Goal: Task Accomplishment & Management: Manage account settings

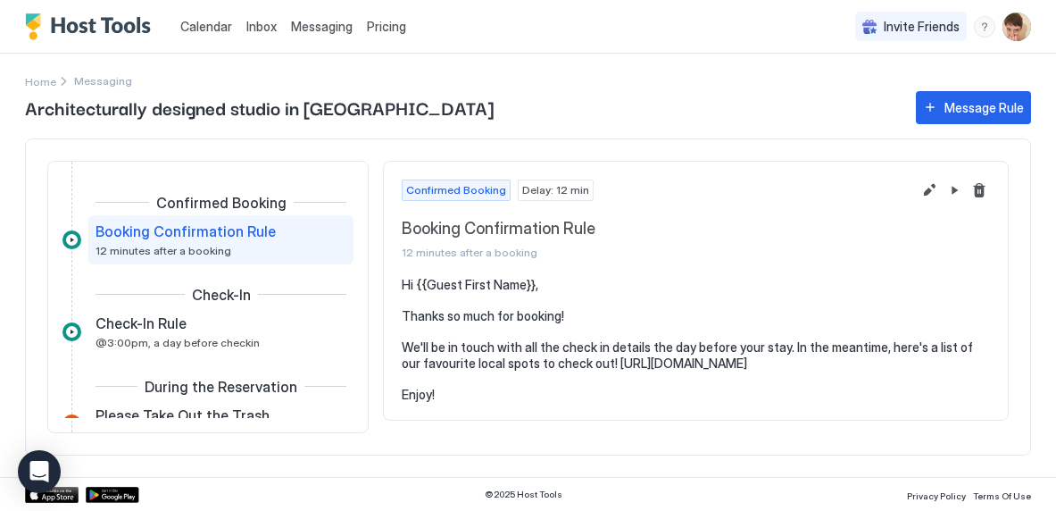
click at [202, 21] on span "Calendar" at bounding box center [206, 26] width 52 height 15
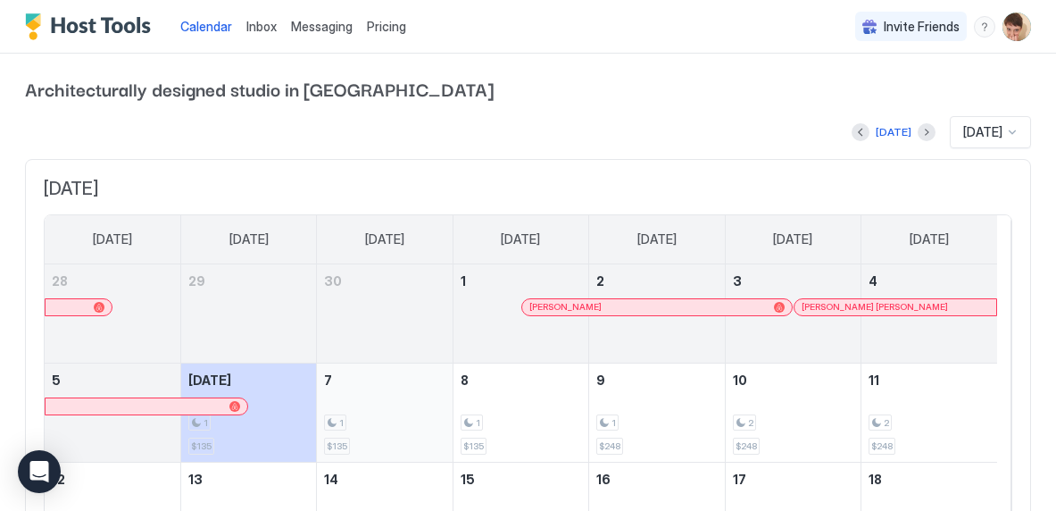
click at [373, 409] on div "1 $135" at bounding box center [384, 413] width 121 height 84
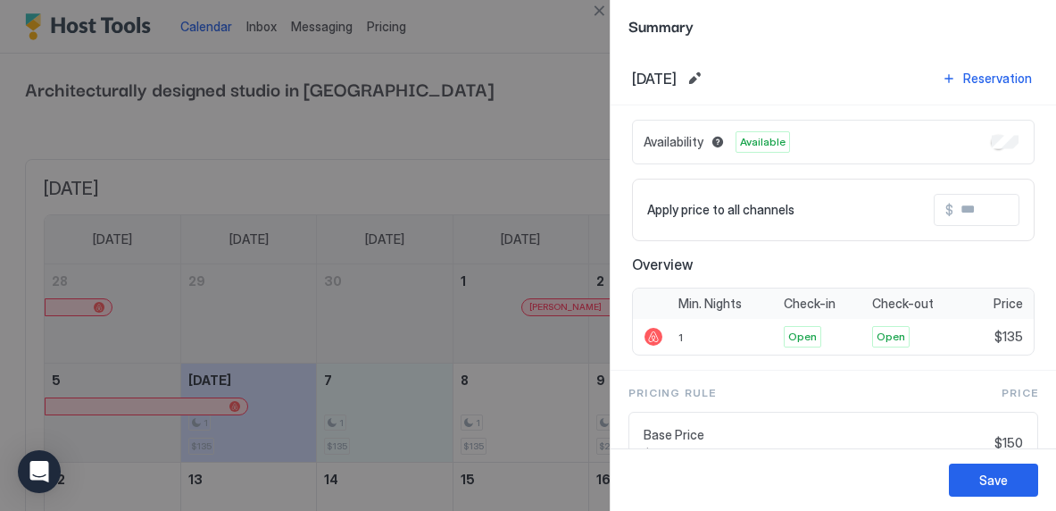
click at [339, 440] on div at bounding box center [528, 255] width 1056 height 511
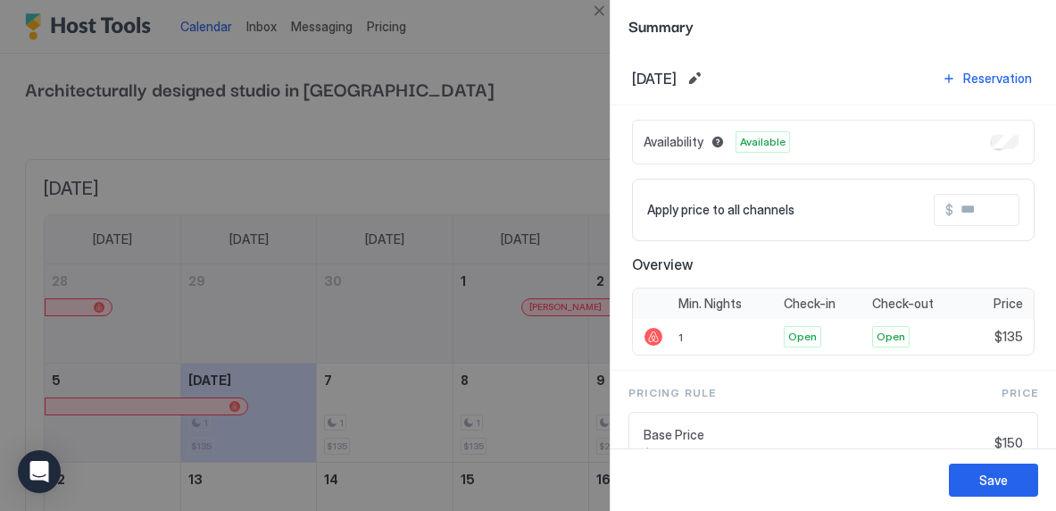
click at [761, 144] on span "Available" at bounding box center [763, 142] width 46 height 16
drag, startPoint x: 491, startPoint y: 396, endPoint x: 401, endPoint y: 256, distance: 166.0
click at [401, 256] on div at bounding box center [528, 255] width 1056 height 511
click at [1010, 479] on button "Save" at bounding box center [993, 479] width 89 height 33
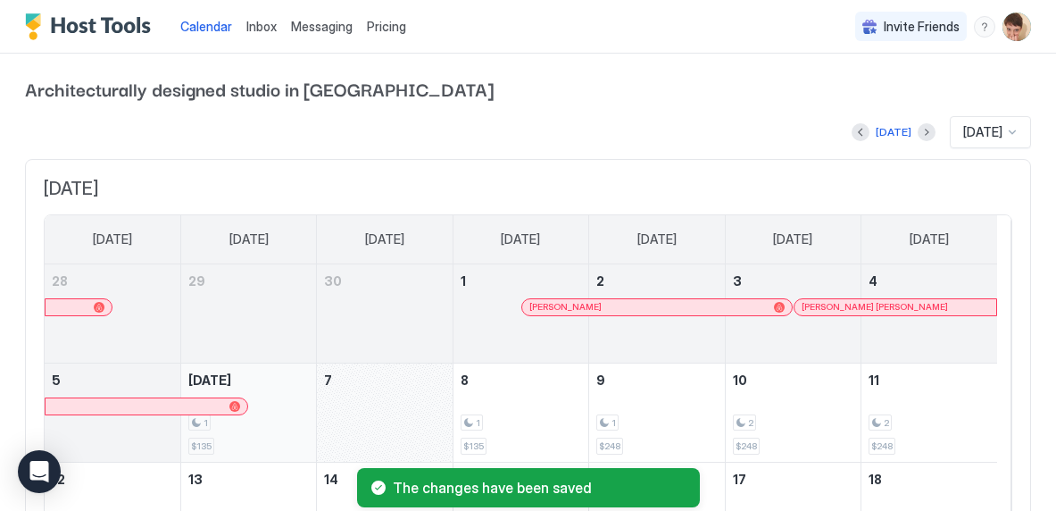
click at [283, 387] on div "1 $135" at bounding box center [248, 413] width 121 height 84
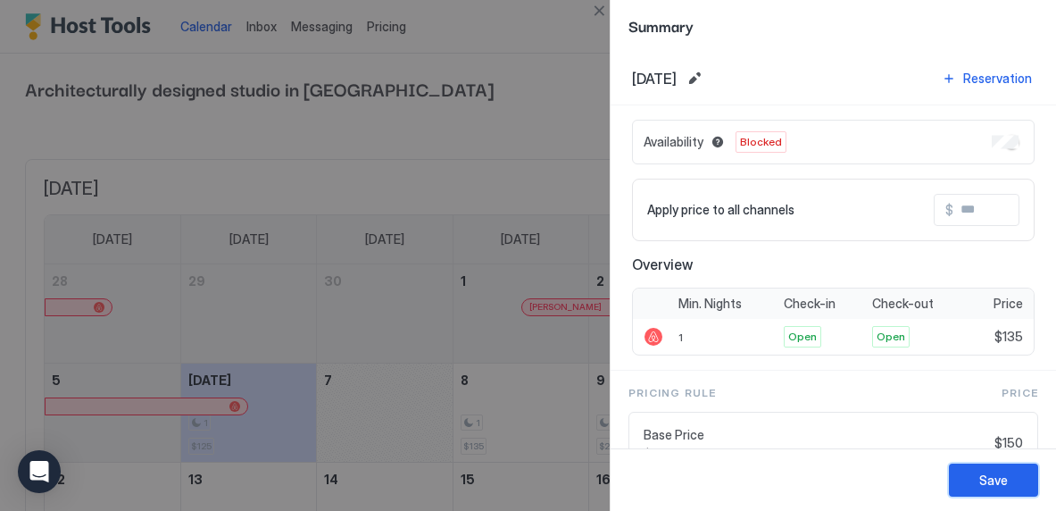
click at [980, 480] on div "Save" at bounding box center [994, 480] width 29 height 19
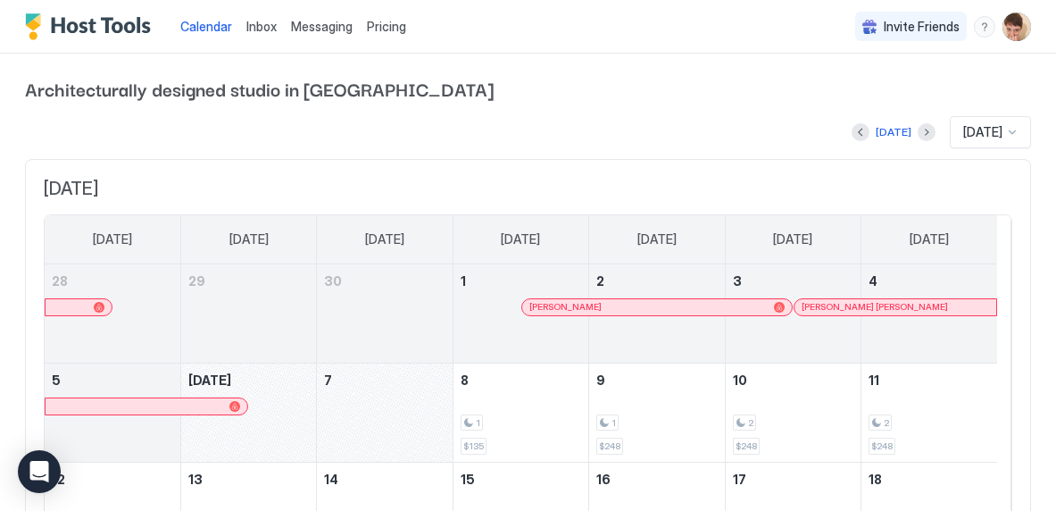
click at [278, 418] on div "October 6, 2025" at bounding box center [248, 412] width 135 height 98
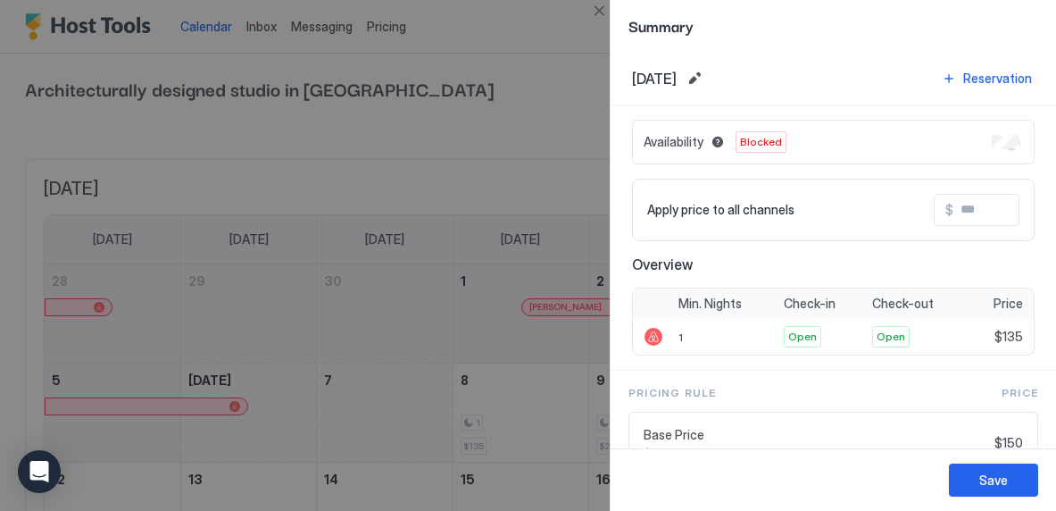
click at [279, 418] on div at bounding box center [528, 255] width 1056 height 511
click at [344, 394] on div at bounding box center [528, 255] width 1056 height 511
click at [871, 38] on div "Summary" at bounding box center [834, 26] width 446 height 52
click at [593, 11] on button "Close" at bounding box center [598, 10] width 21 height 21
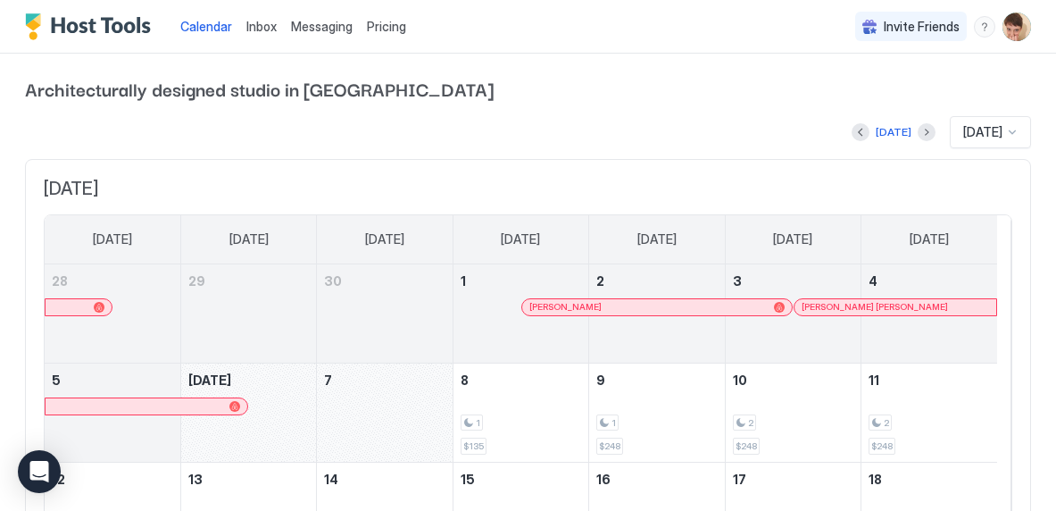
click at [366, 329] on div at bounding box center [384, 324] width 135 height 52
click at [370, 315] on div at bounding box center [384, 324] width 135 height 52
click at [396, 298] on div at bounding box center [384, 299] width 135 height 2
drag, startPoint x: 396, startPoint y: 297, endPoint x: 205, endPoint y: 321, distance: 191.7
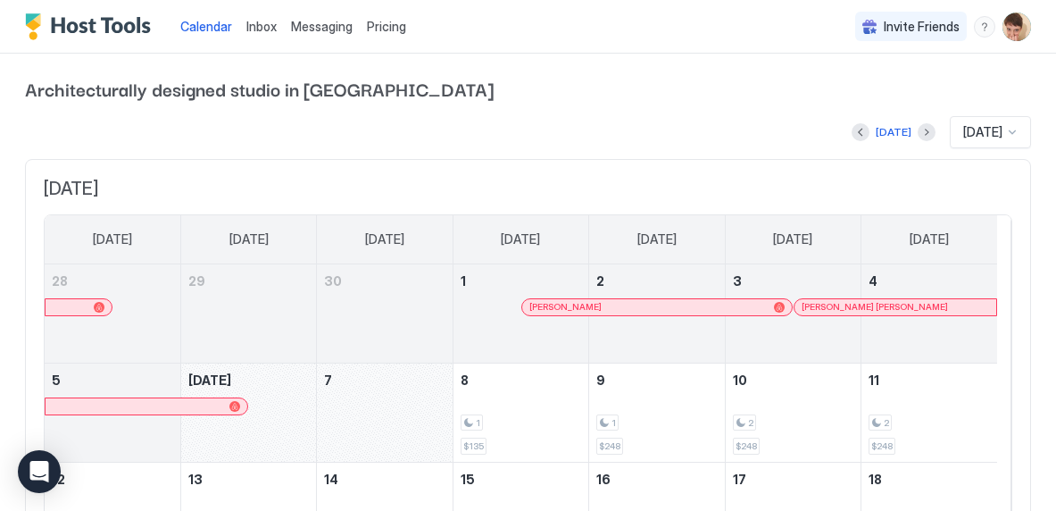
click at [205, 321] on tr "28 29 30 1 [PERSON_NAME] 2 3 [PERSON_NAME] [PERSON_NAME] 4" at bounding box center [521, 313] width 953 height 99
click at [229, 313] on div at bounding box center [248, 324] width 135 height 52
click at [352, 398] on div "October 7, 2025" at bounding box center [384, 412] width 135 height 98
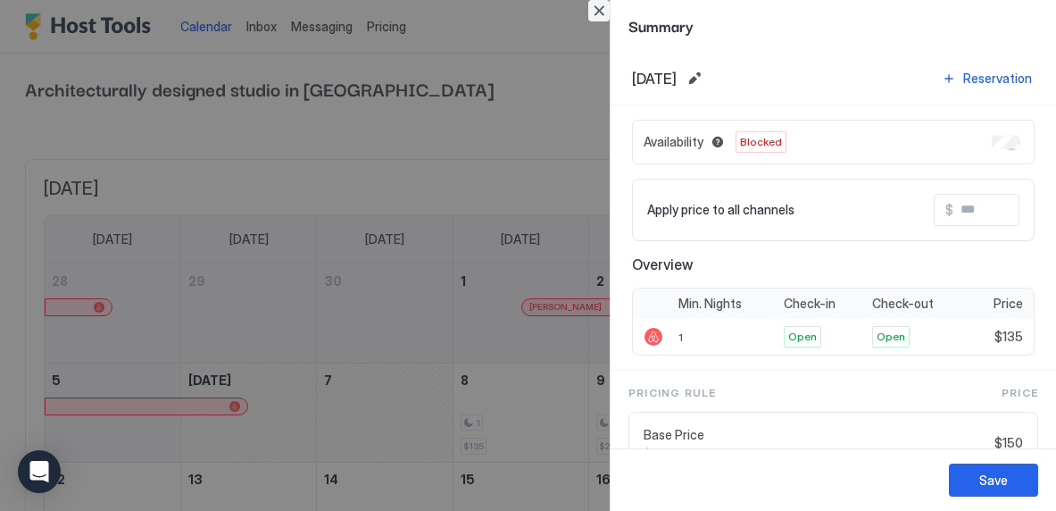
click at [597, 13] on button "Close" at bounding box center [598, 10] width 21 height 21
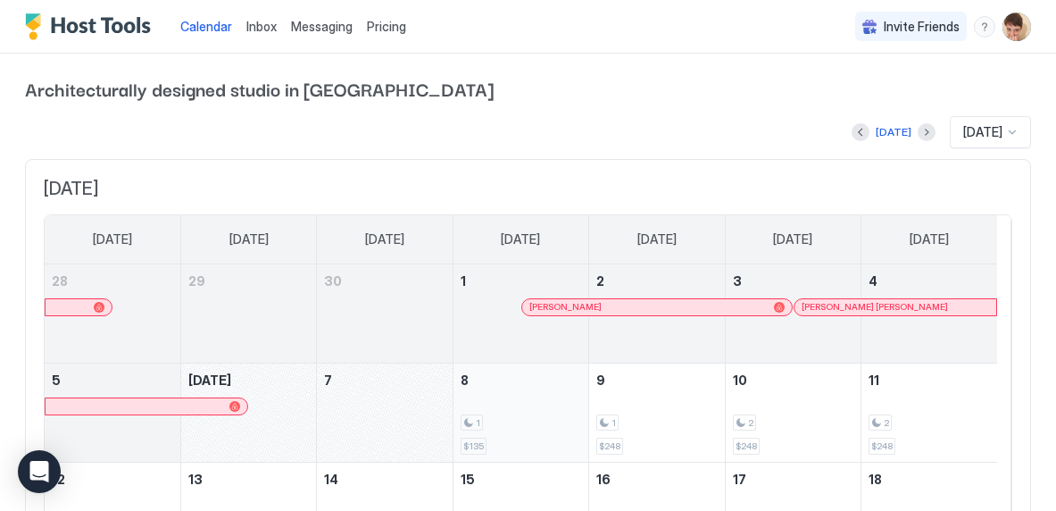
click at [526, 389] on div "1 $135" at bounding box center [521, 413] width 121 height 84
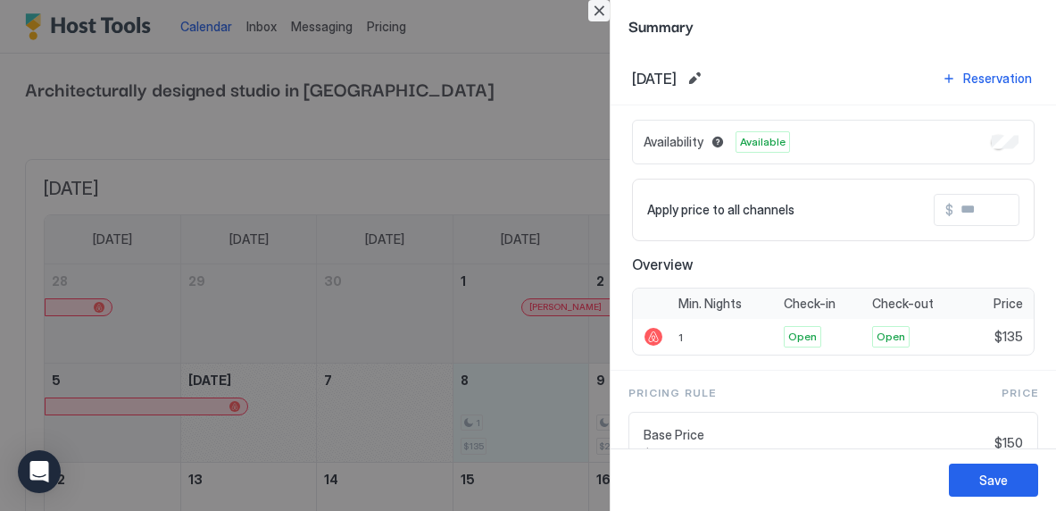
click at [598, 7] on button "Close" at bounding box center [598, 10] width 21 height 21
